Goal: Task Accomplishment & Management: Use online tool/utility

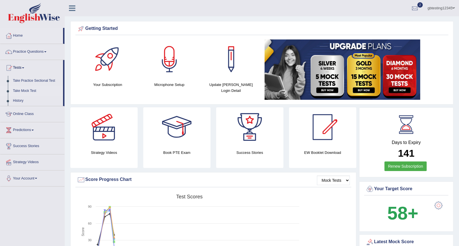
click at [26, 89] on link "Take Mock Test" at bounding box center [36, 91] width 53 height 10
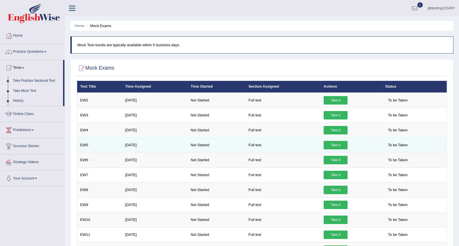
click at [325, 143] on link "Take it" at bounding box center [336, 145] width 24 height 8
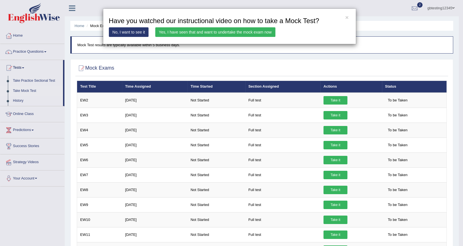
click at [258, 32] on link "Yes, I have seen that and want to undertake the mock exam now" at bounding box center [215, 32] width 120 height 10
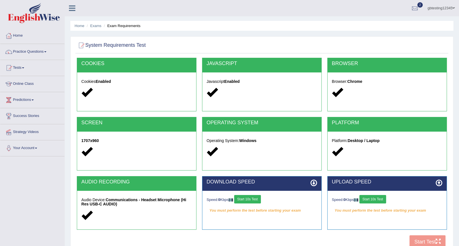
scroll to position [50, 0]
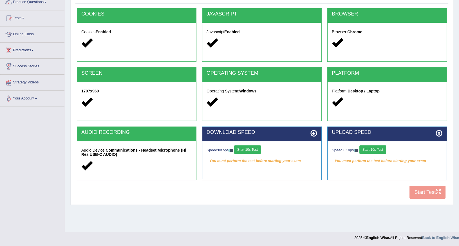
click at [256, 147] on button "Start 10s Test" at bounding box center [247, 149] width 27 height 8
click at [378, 149] on button "Start 10s Test" at bounding box center [373, 149] width 27 height 8
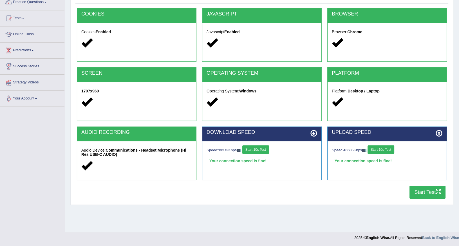
click at [420, 195] on button "Start Test" at bounding box center [428, 192] width 36 height 13
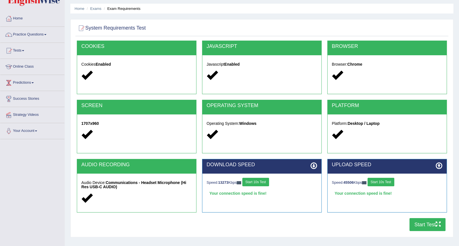
scroll to position [0, 0]
